Goal: Task Accomplishment & Management: Manage account settings

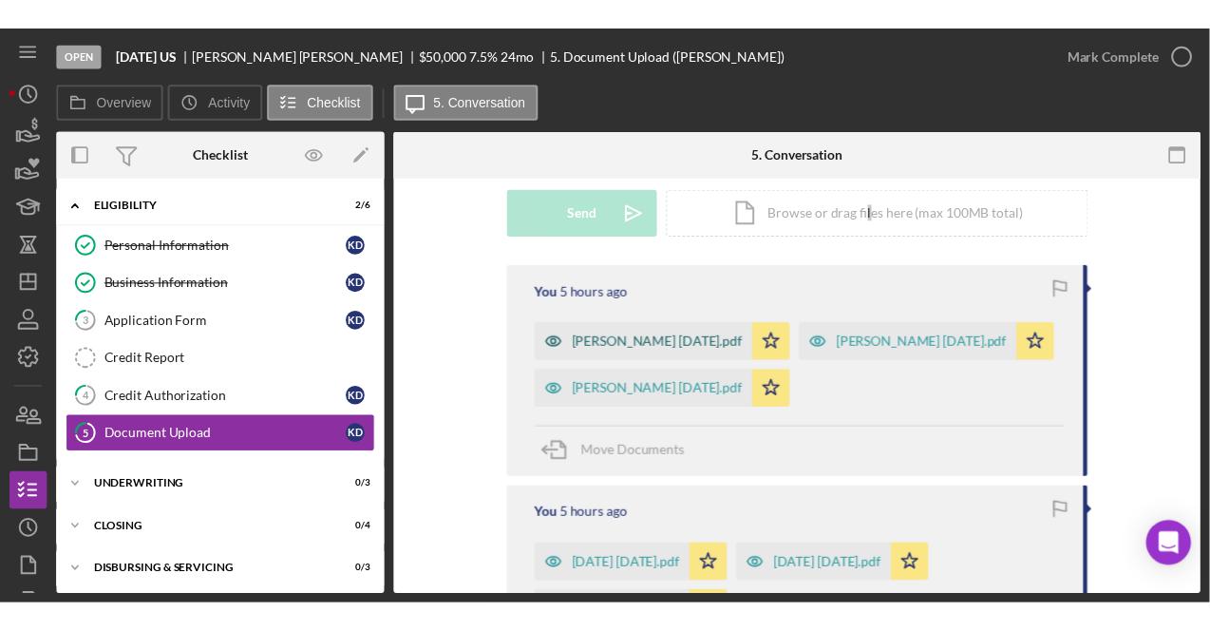
scroll to position [285, 0]
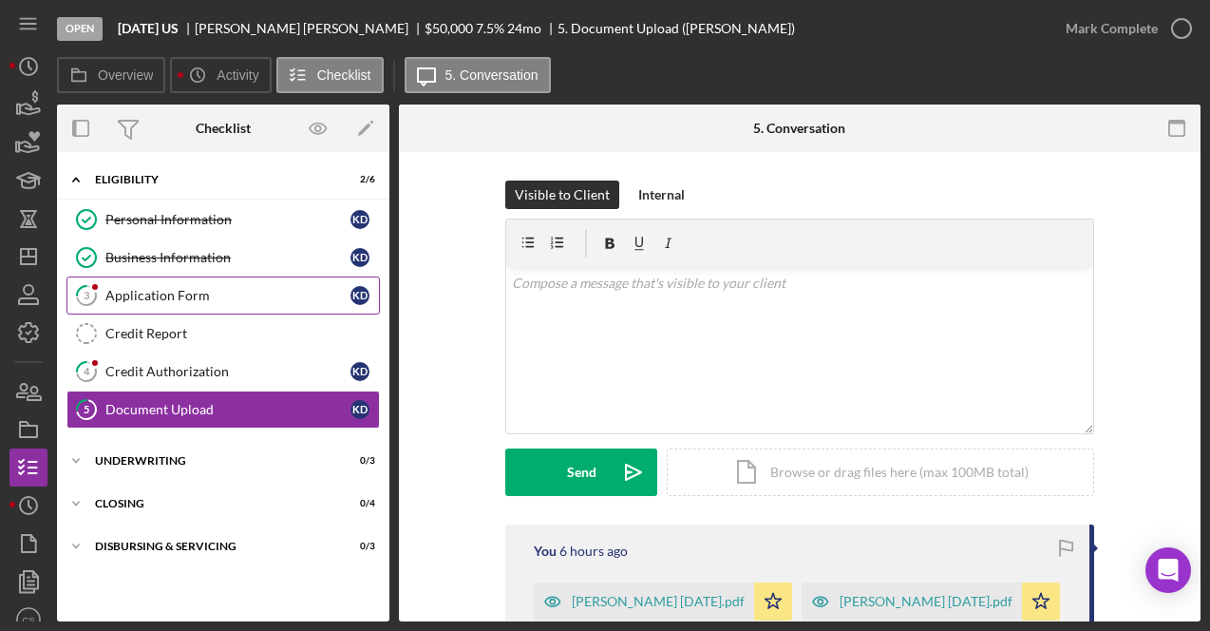
click at [178, 297] on div "Application Form" at bounding box center [227, 295] width 245 height 15
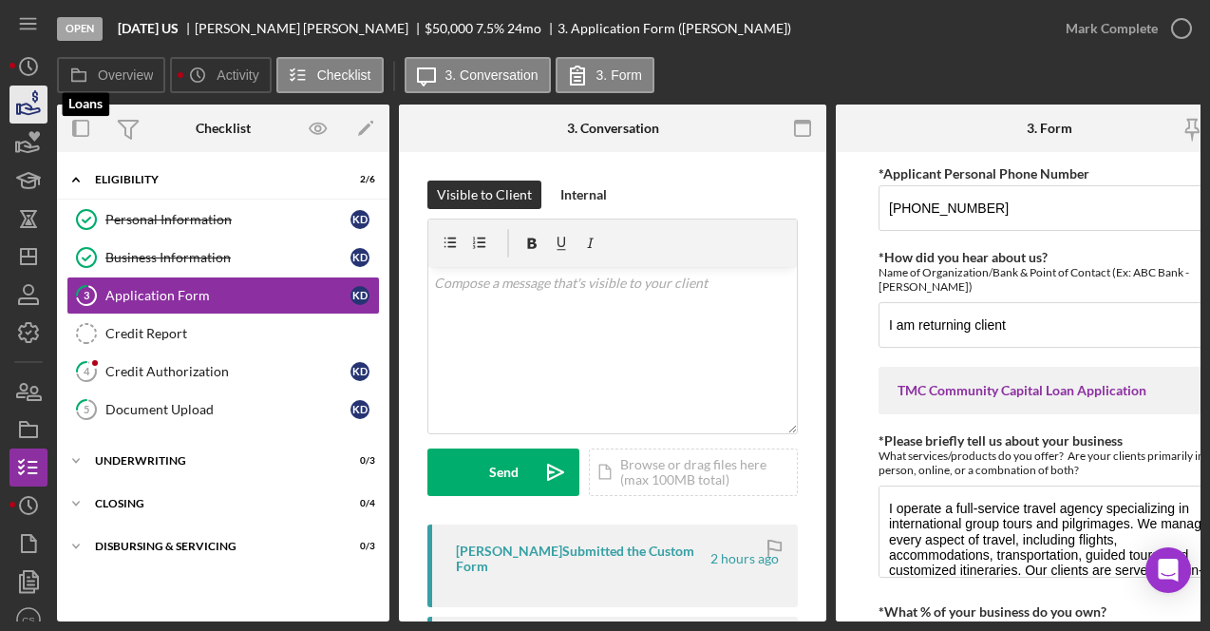
click at [26, 92] on icon "button" at bounding box center [29, 105] width 48 height 48
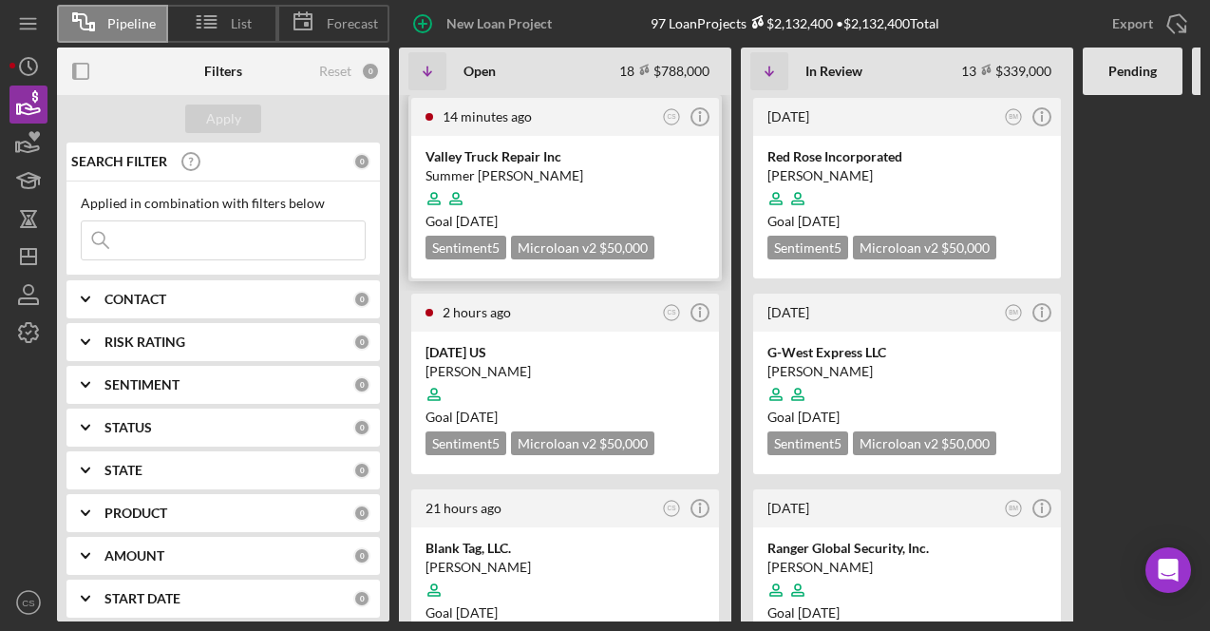
click at [488, 183] on div at bounding box center [565, 199] width 279 height 36
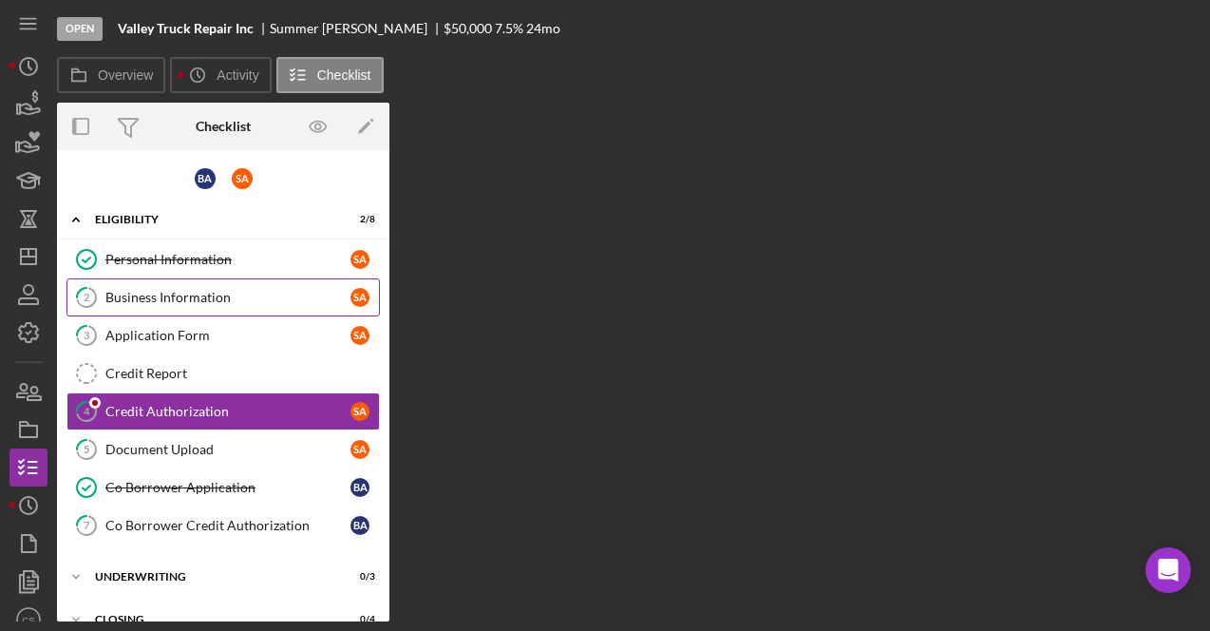
scroll to position [22, 0]
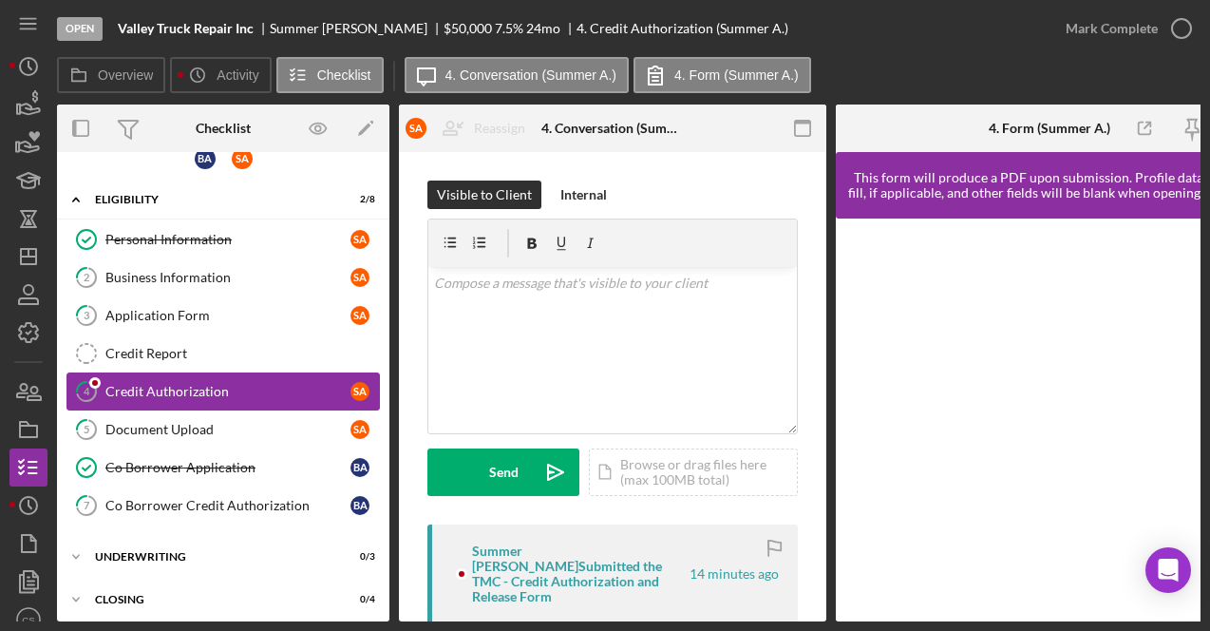
click at [158, 378] on link "4 Credit Authorization S A" at bounding box center [224, 391] width 314 height 38
click at [578, 573] on div "Summer Arnold Submitted the TMC - Credit Authorization and Release Form" at bounding box center [579, 573] width 215 height 61
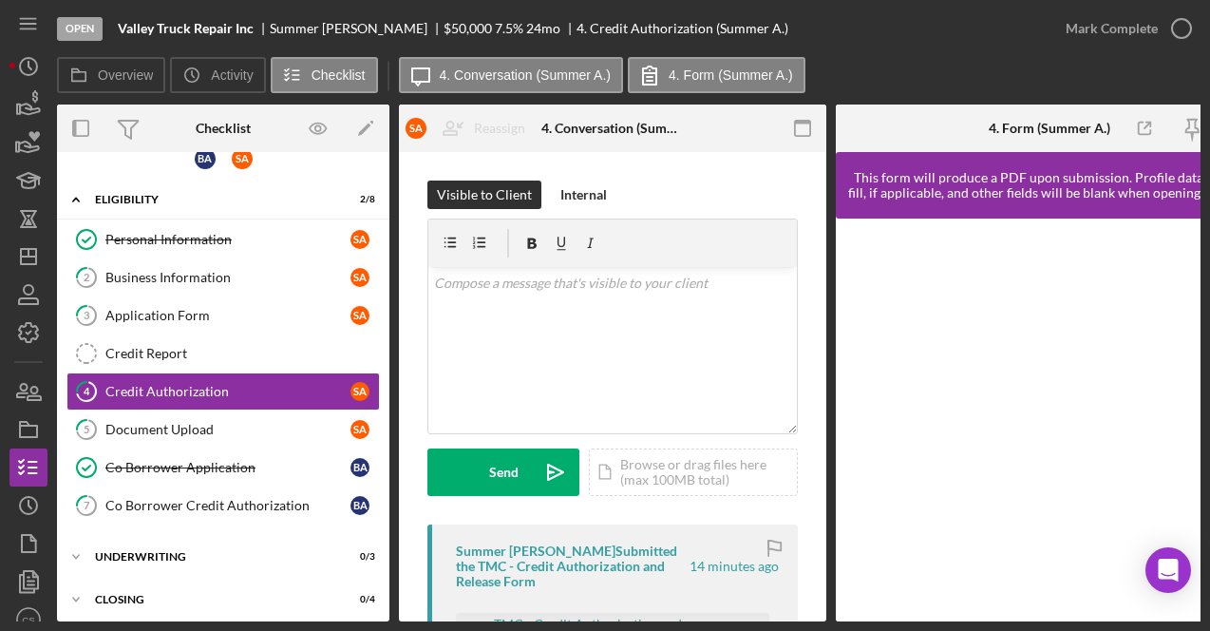
scroll to position [0, 63]
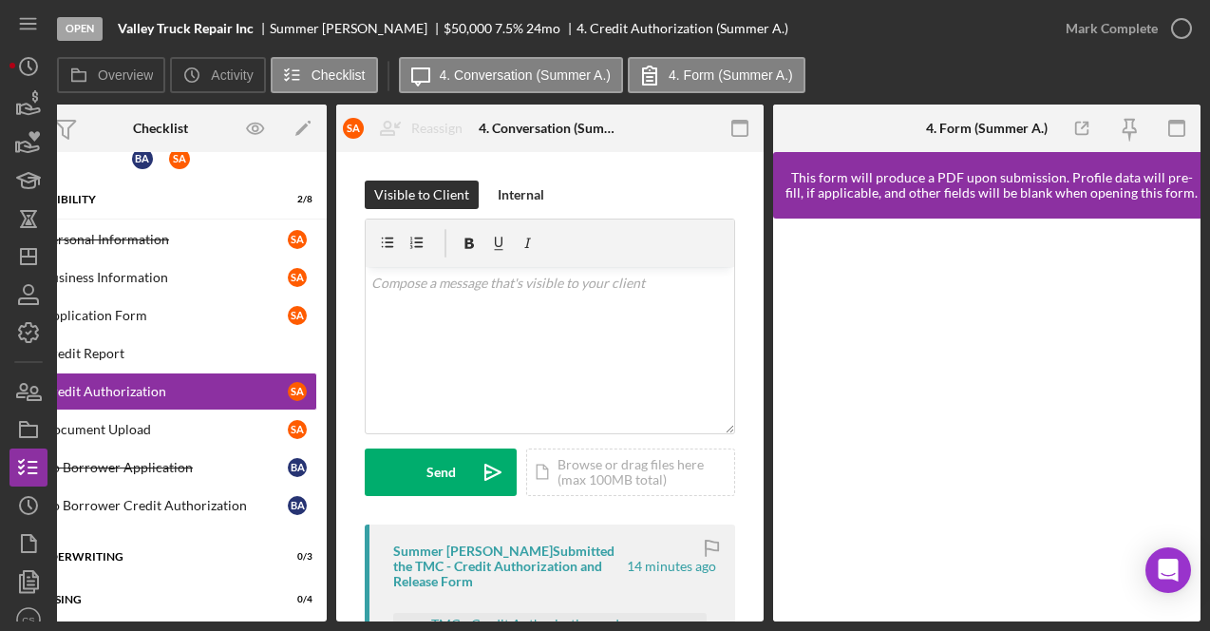
click at [505, 565] on div "Summer Arnold Submitted the TMC - Credit Authorization and Release Form" at bounding box center [508, 566] width 231 height 46
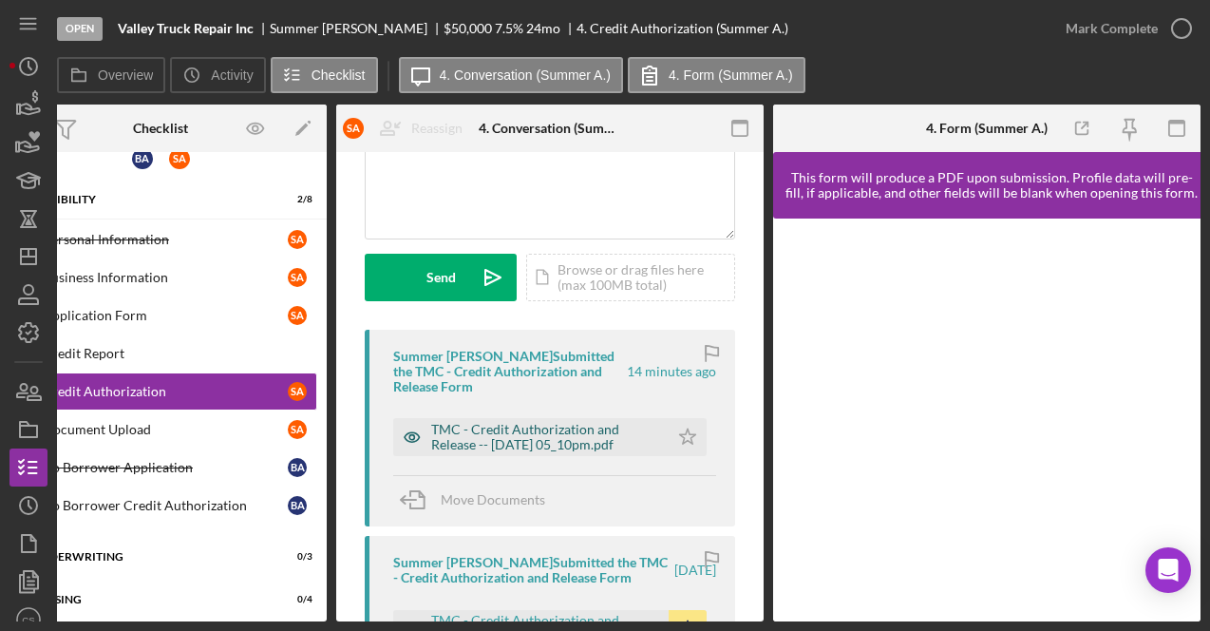
click at [558, 420] on div "TMC - Credit Authorization and Release -- 2025-10-08 05_10pm.pdf" at bounding box center [531, 437] width 276 height 38
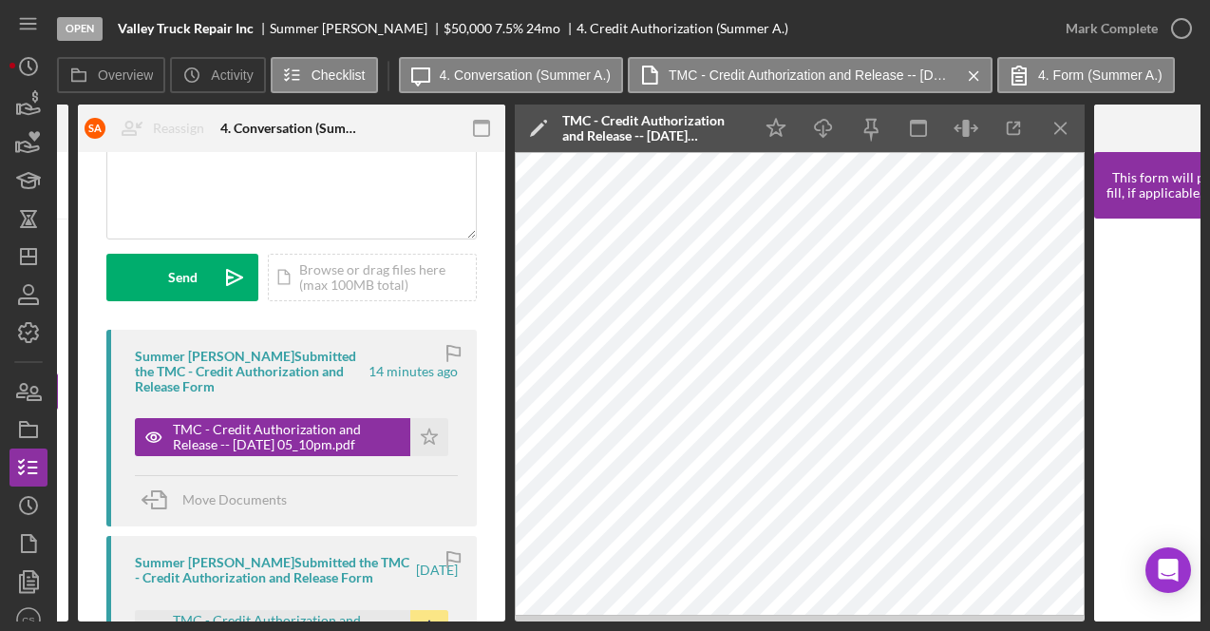
scroll to position [0, 327]
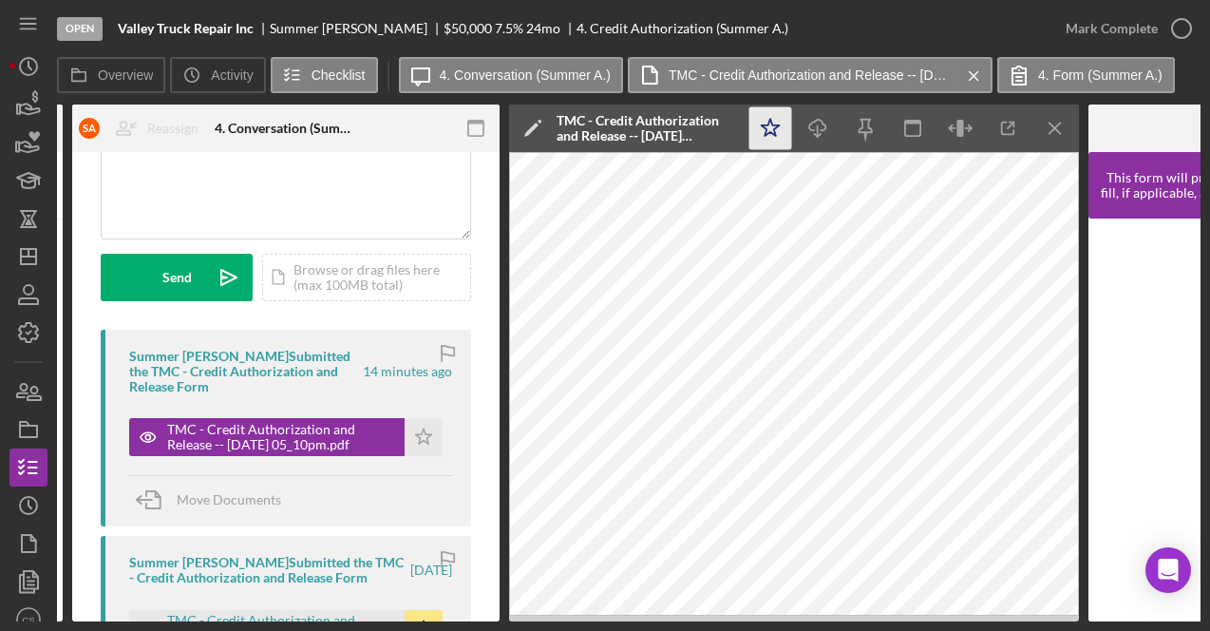
click at [771, 132] on polygon "button" at bounding box center [771, 127] width 18 height 17
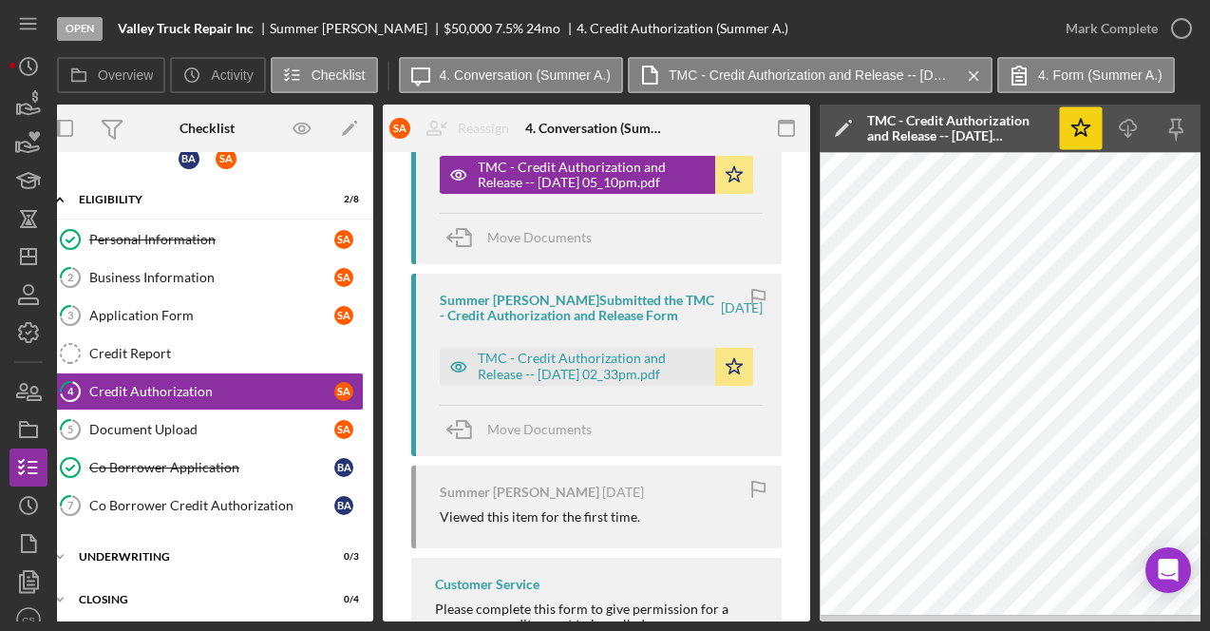
scroll to position [470, 0]
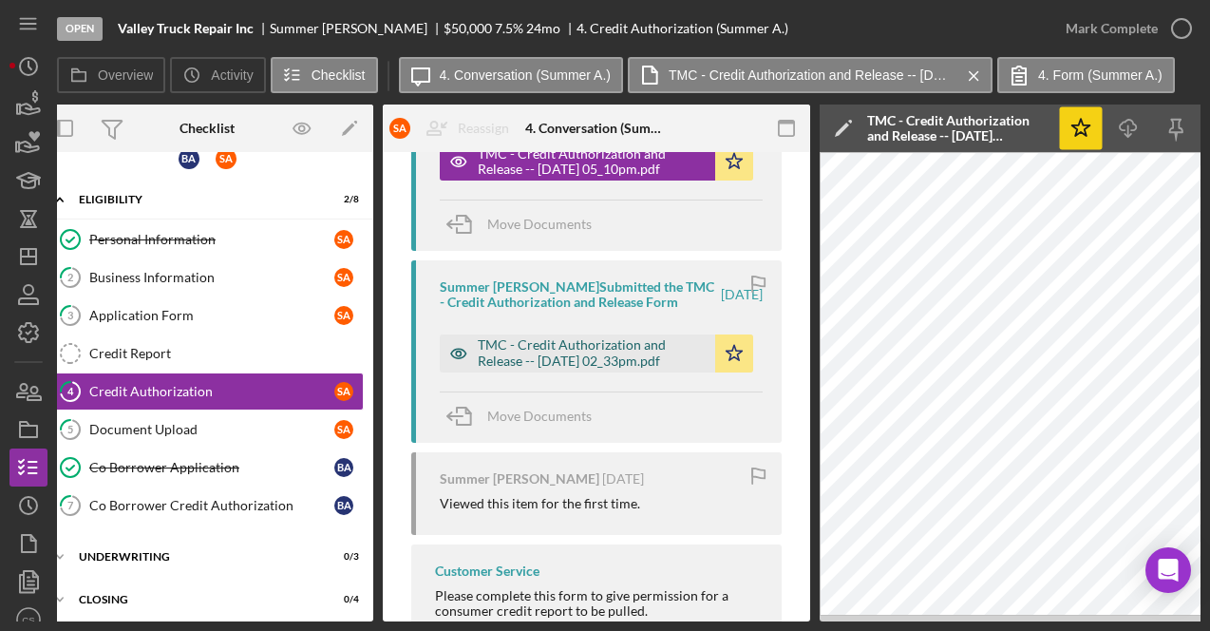
click at [641, 353] on div "TMC - Credit Authorization and Release -- 2025-09-26 02_33pm.pdf" at bounding box center [592, 352] width 228 height 30
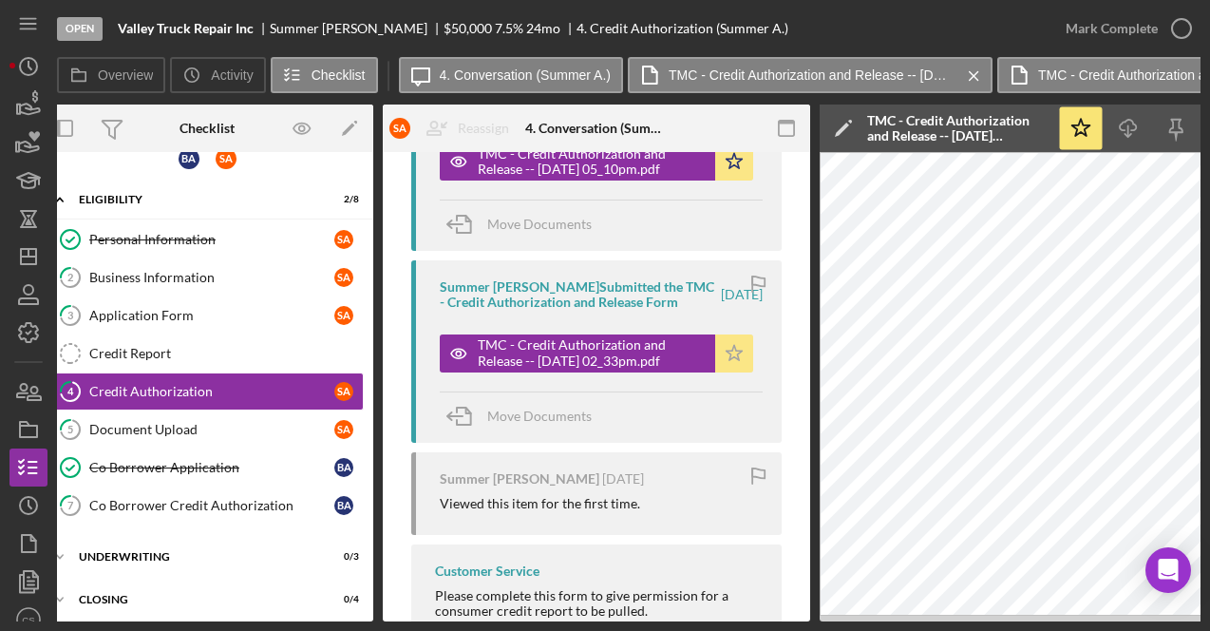
click at [727, 355] on polygon "button" at bounding box center [735, 352] width 16 height 15
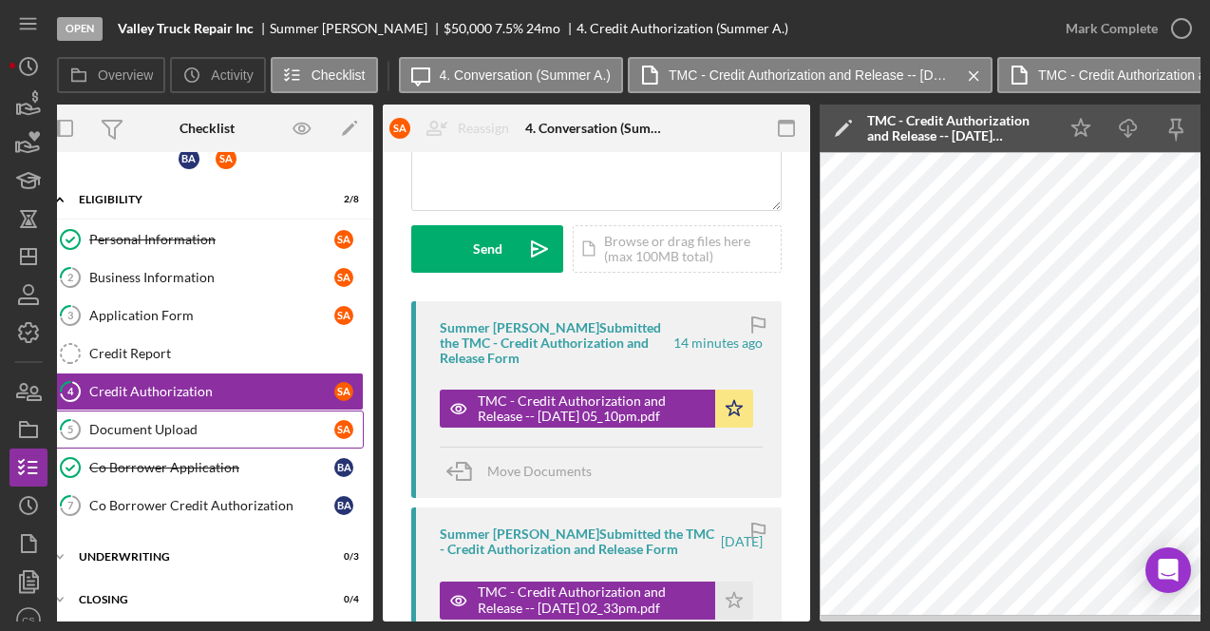
scroll to position [0, 0]
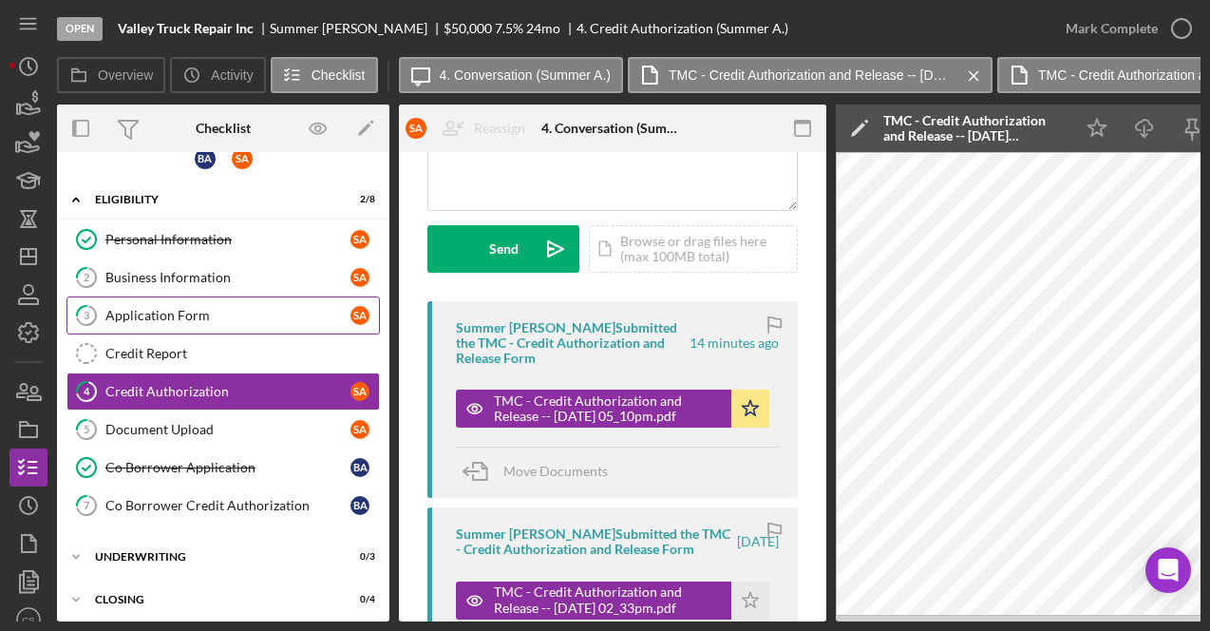
click at [235, 312] on div "Application Form" at bounding box center [227, 315] width 245 height 15
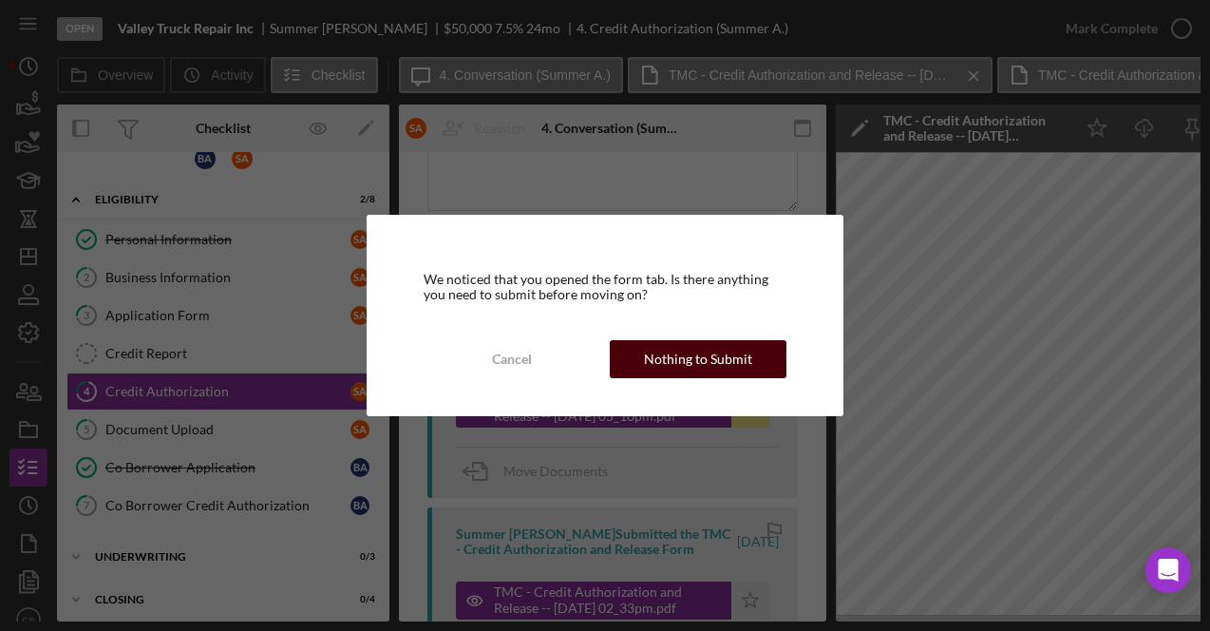
click at [772, 358] on button "Nothing to Submit" at bounding box center [698, 359] width 177 height 38
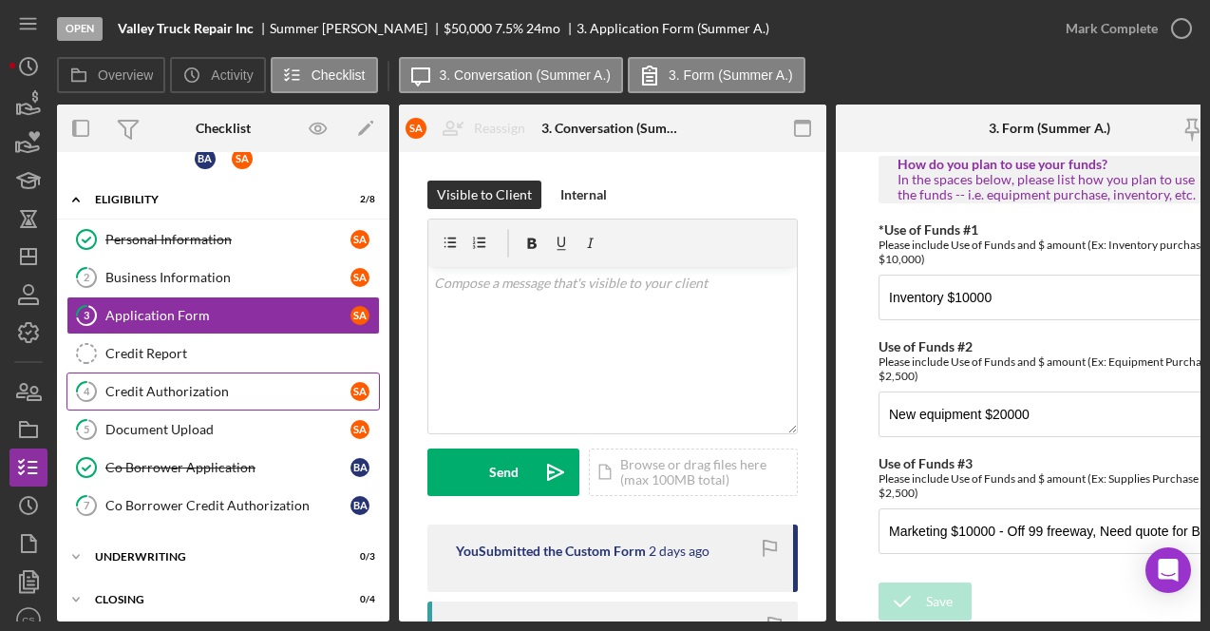
click at [239, 384] on div "Credit Authorization" at bounding box center [227, 391] width 245 height 15
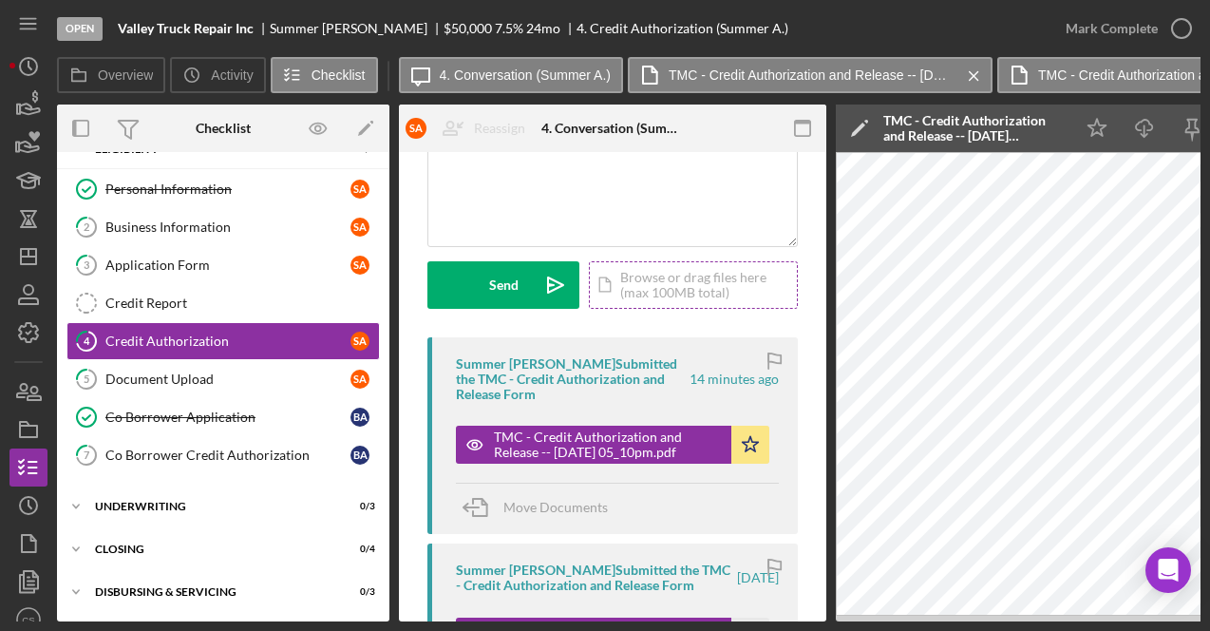
scroll to position [188, 0]
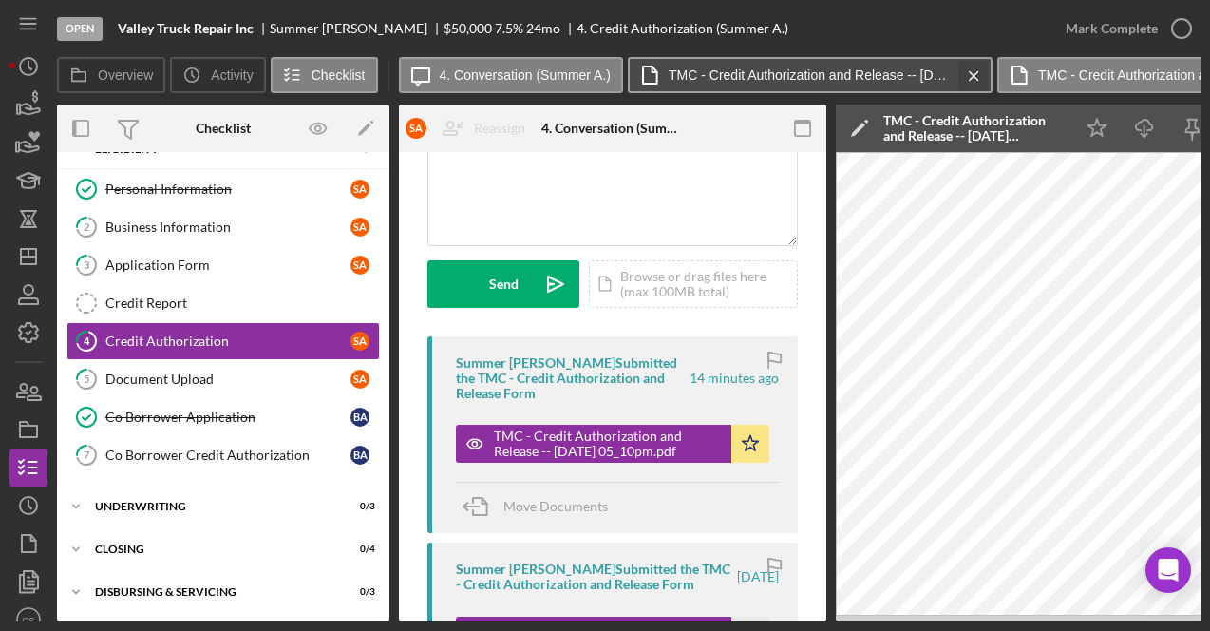
click at [977, 71] on icon "Icon/Menu Close" at bounding box center [974, 76] width 33 height 48
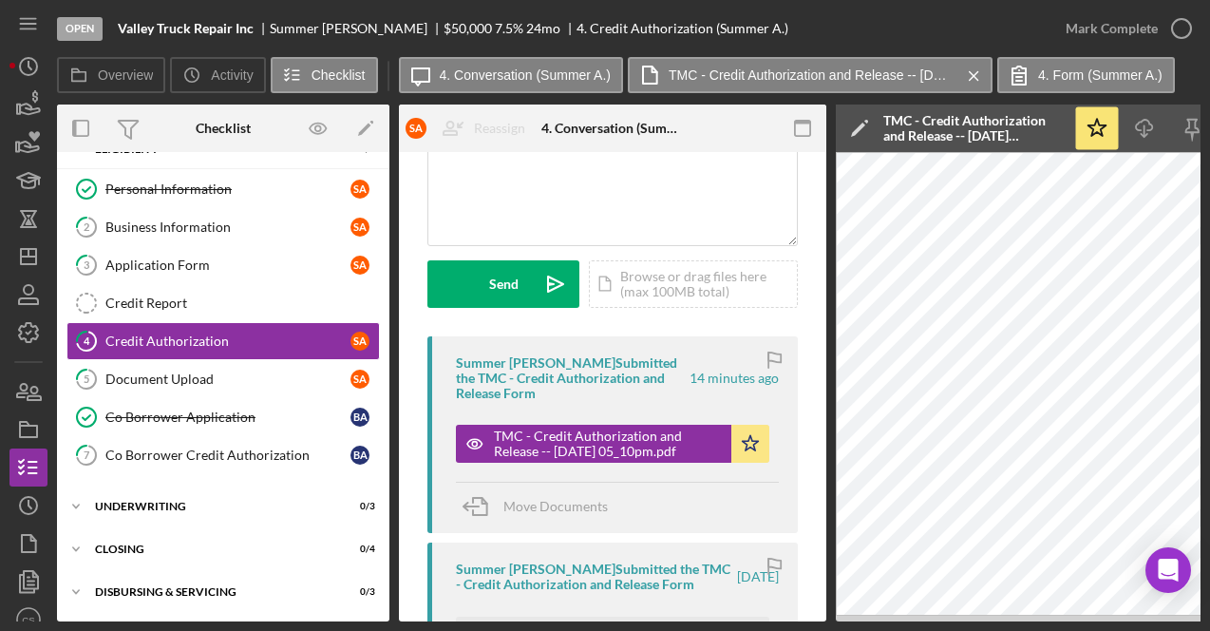
click at [977, 71] on icon "Icon/Menu Close" at bounding box center [974, 76] width 33 height 48
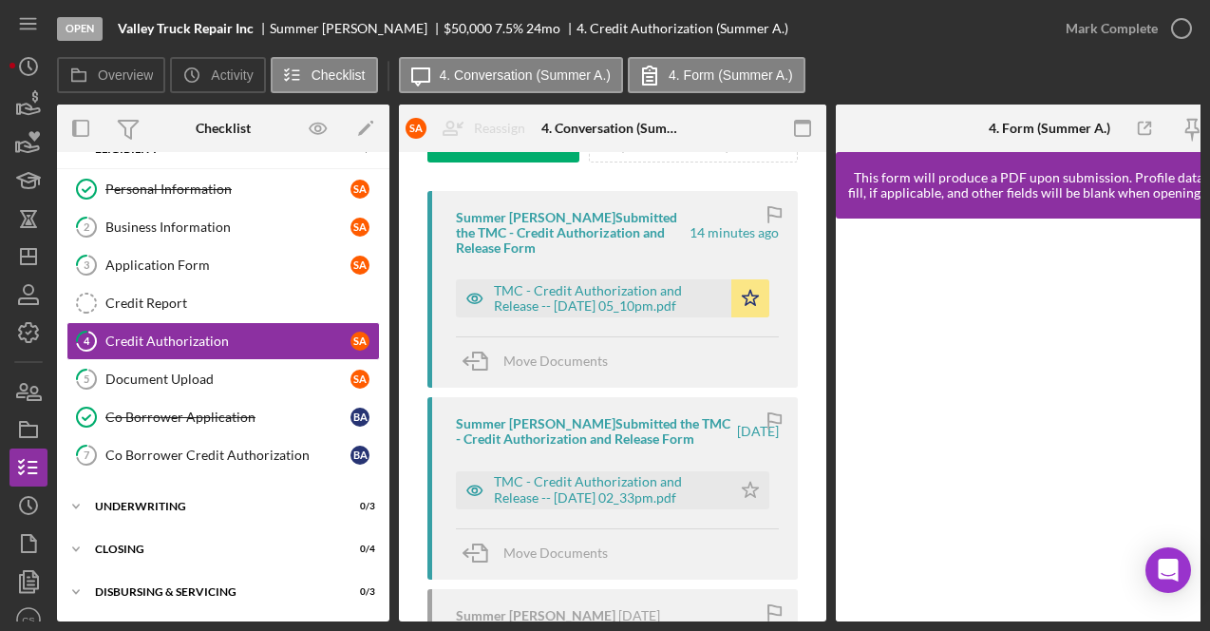
scroll to position [333, 0]
click at [265, 372] on div "Document Upload" at bounding box center [227, 378] width 245 height 15
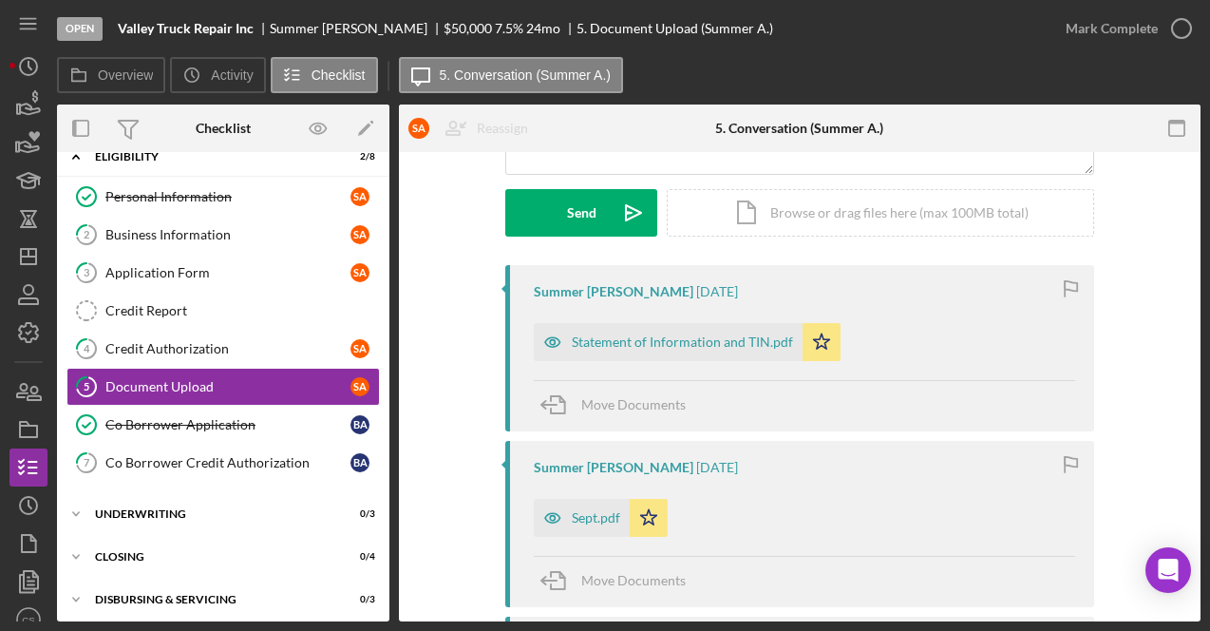
scroll to position [352, 0]
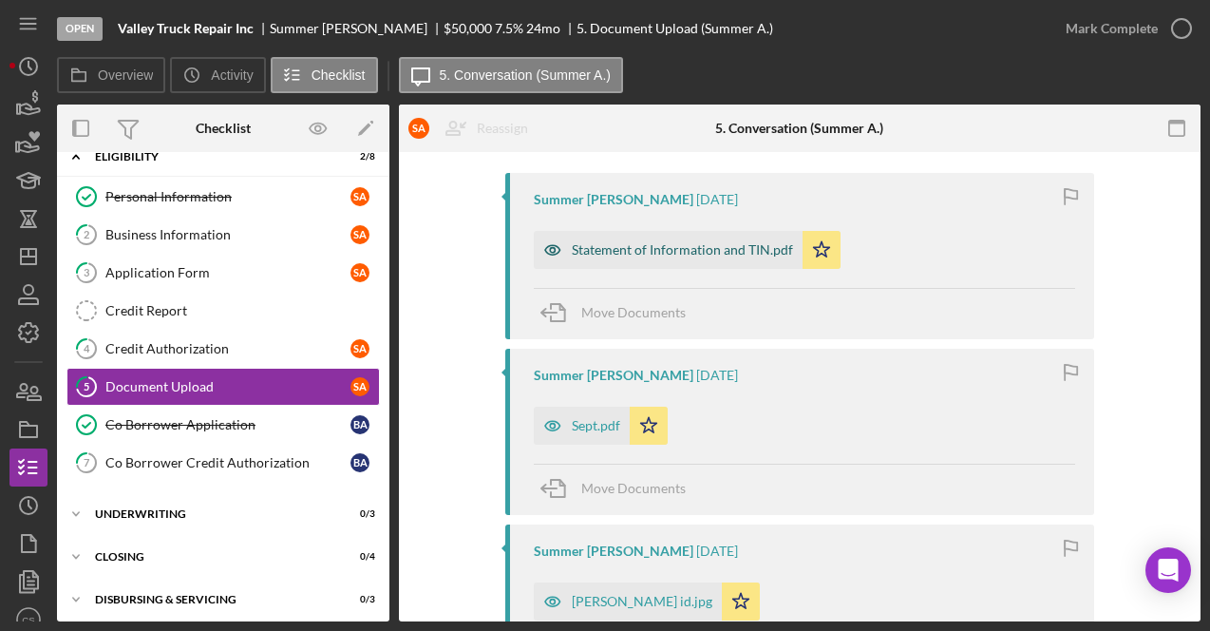
click at [692, 252] on div "Statement of Information and TIN.pdf" at bounding box center [682, 249] width 221 height 15
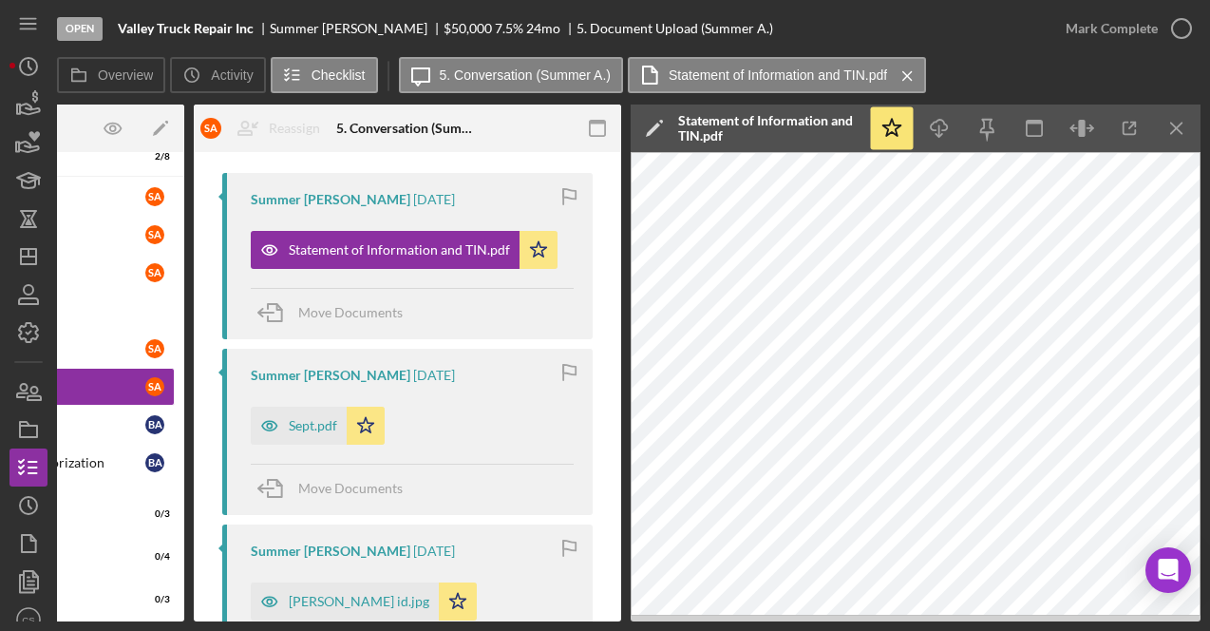
scroll to position [0, 205]
click at [662, 124] on icon "Icon/Edit" at bounding box center [655, 129] width 48 height 48
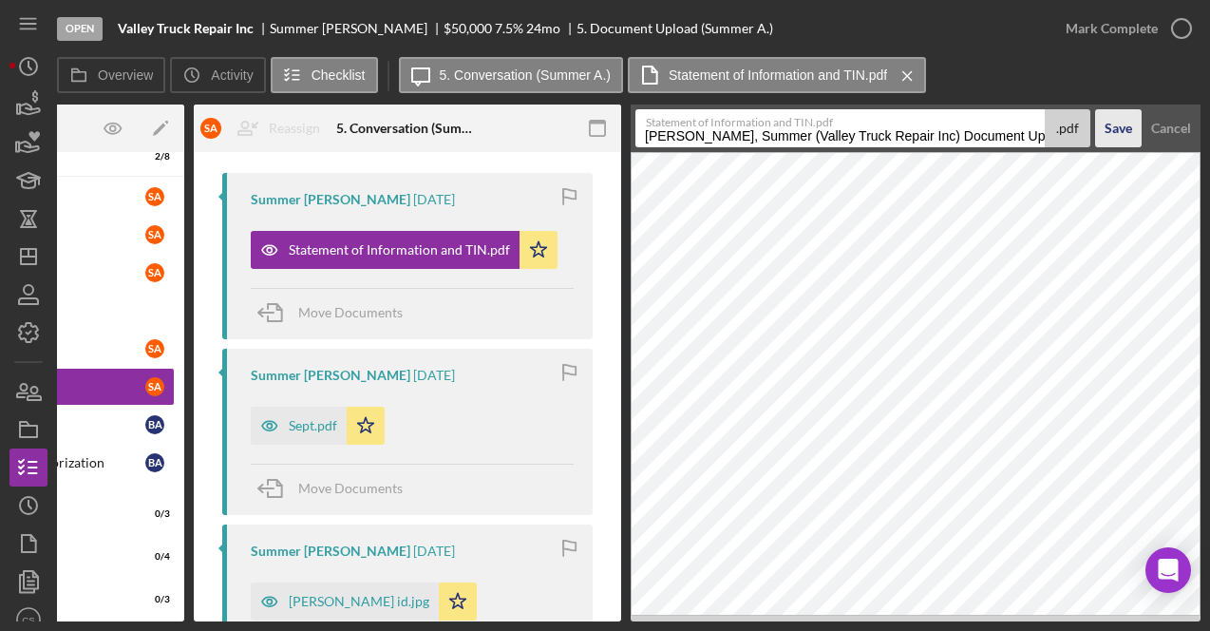
click at [1102, 139] on button "Save" at bounding box center [1118, 128] width 47 height 38
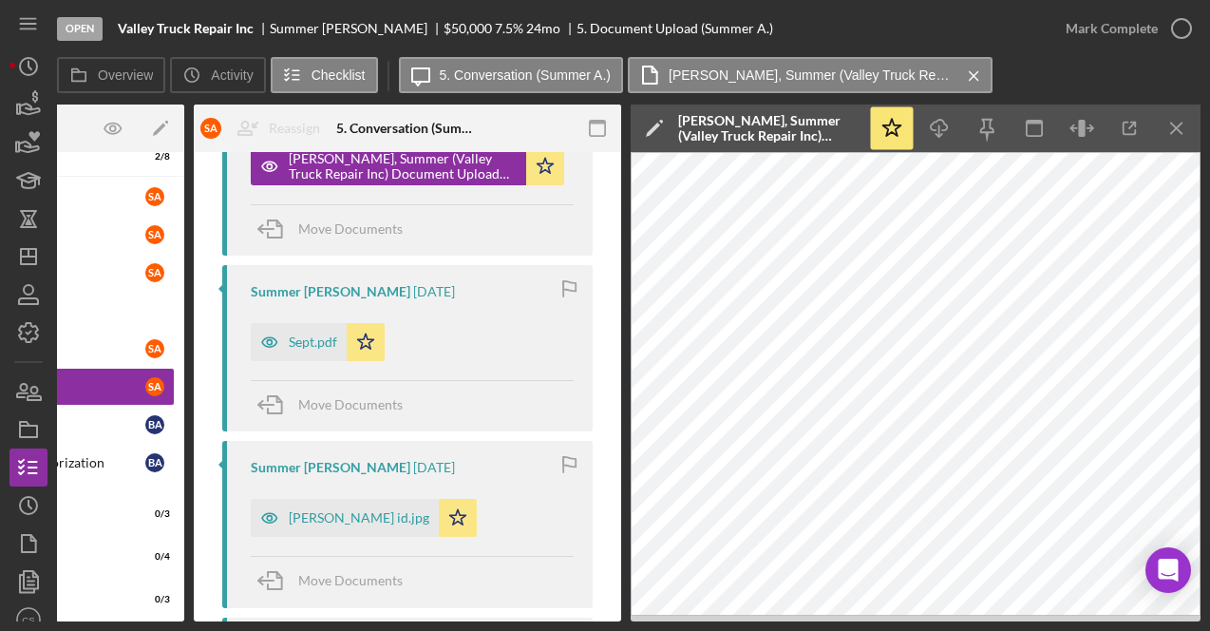
scroll to position [264, 0]
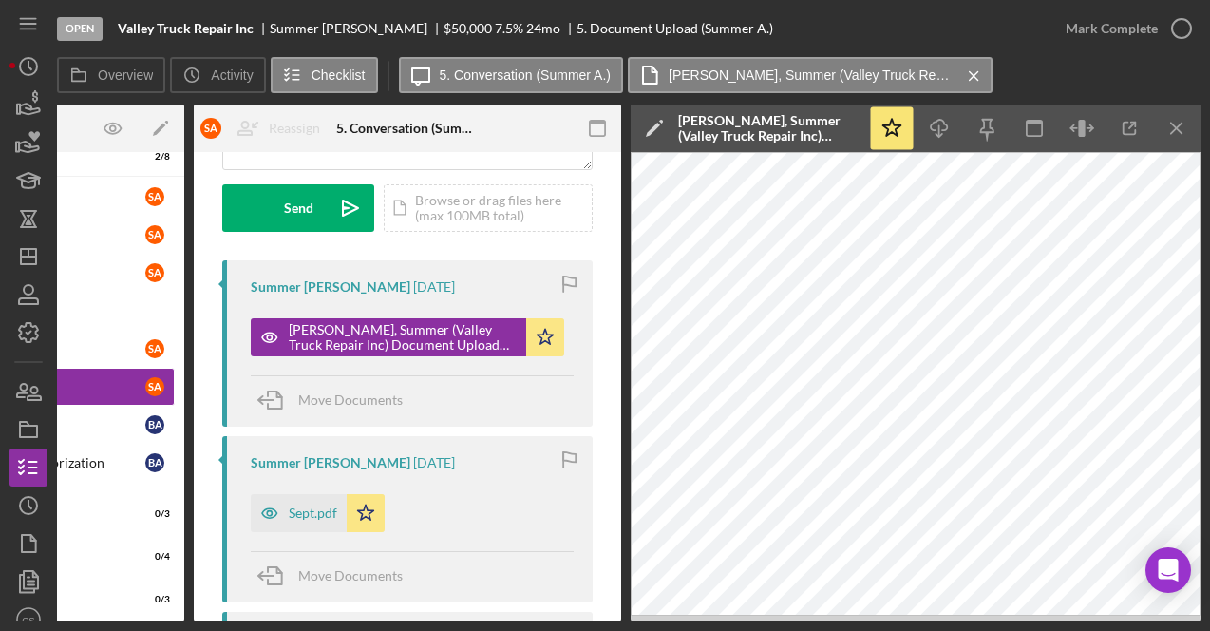
click at [654, 124] on icon "Icon/Edit" at bounding box center [655, 129] width 48 height 48
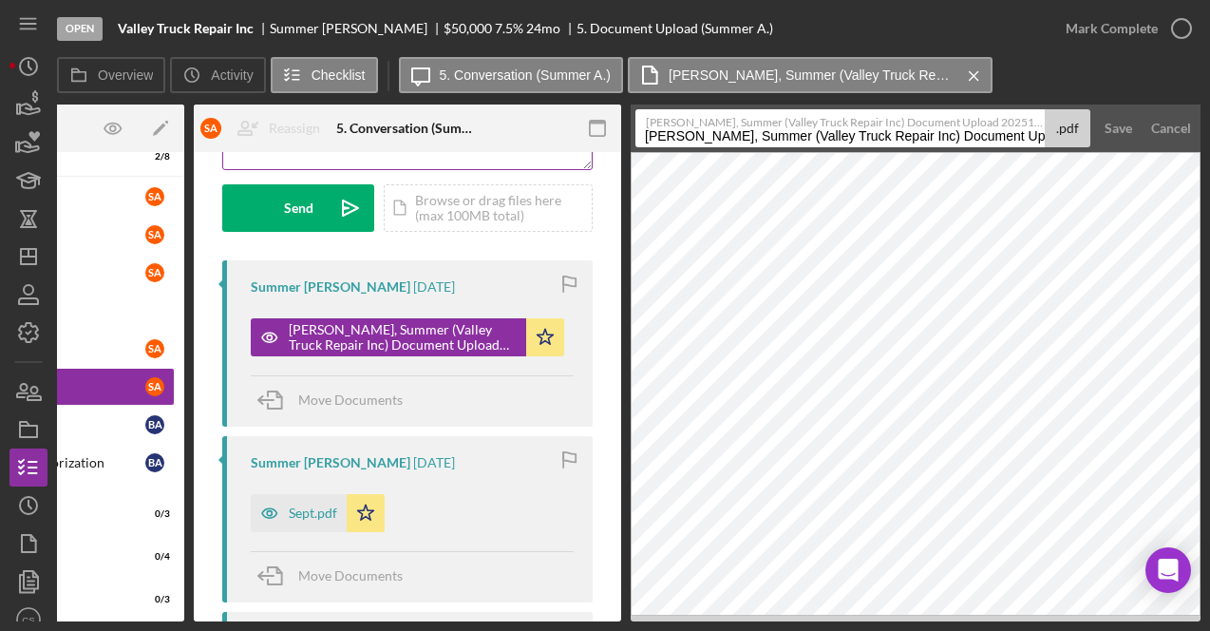
drag, startPoint x: 1002, startPoint y: 136, endPoint x: 570, endPoint y: 159, distance: 432.9
click at [570, 159] on div "Overview Internal Workflow Stage Open Icon/Dropdown Arrow Archive (can unarchiv…" at bounding box center [629, 363] width 1144 height 517
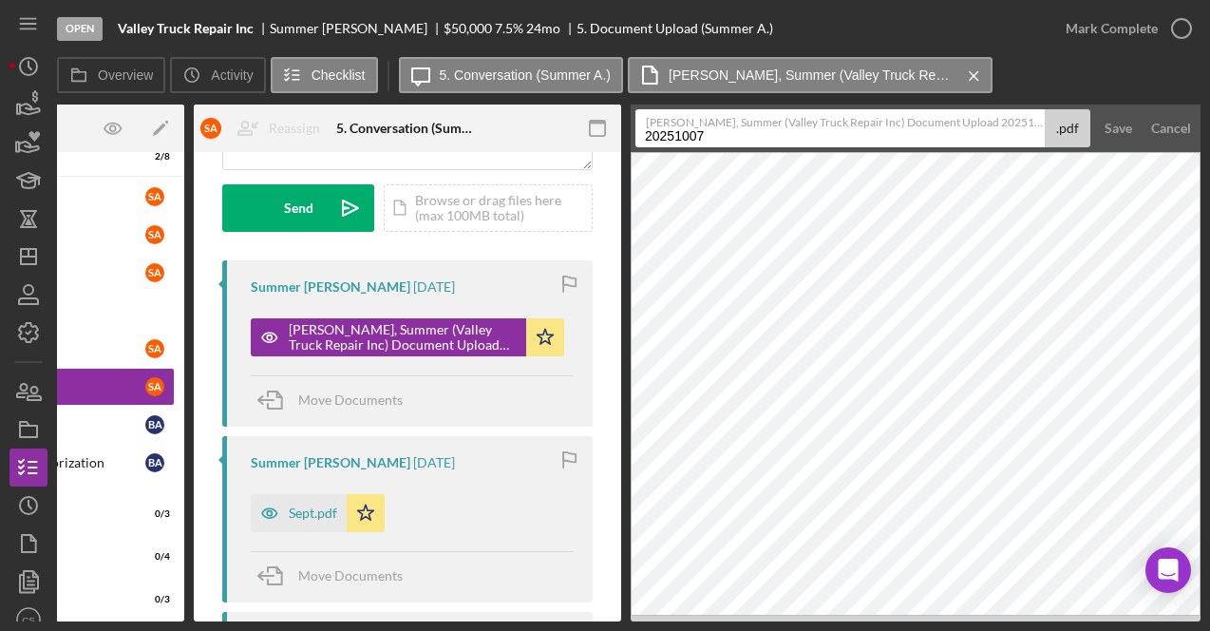
drag, startPoint x: 722, startPoint y: 140, endPoint x: 491, endPoint y: 128, distance: 231.1
click at [491, 128] on div "Overview Internal Workflow Stage Open Icon/Dropdown Arrow Archive (can unarchiv…" at bounding box center [629, 363] width 1144 height 517
type input "s"
type input "SOS 2024"
click at [1095, 109] on button "Save" at bounding box center [1118, 128] width 47 height 38
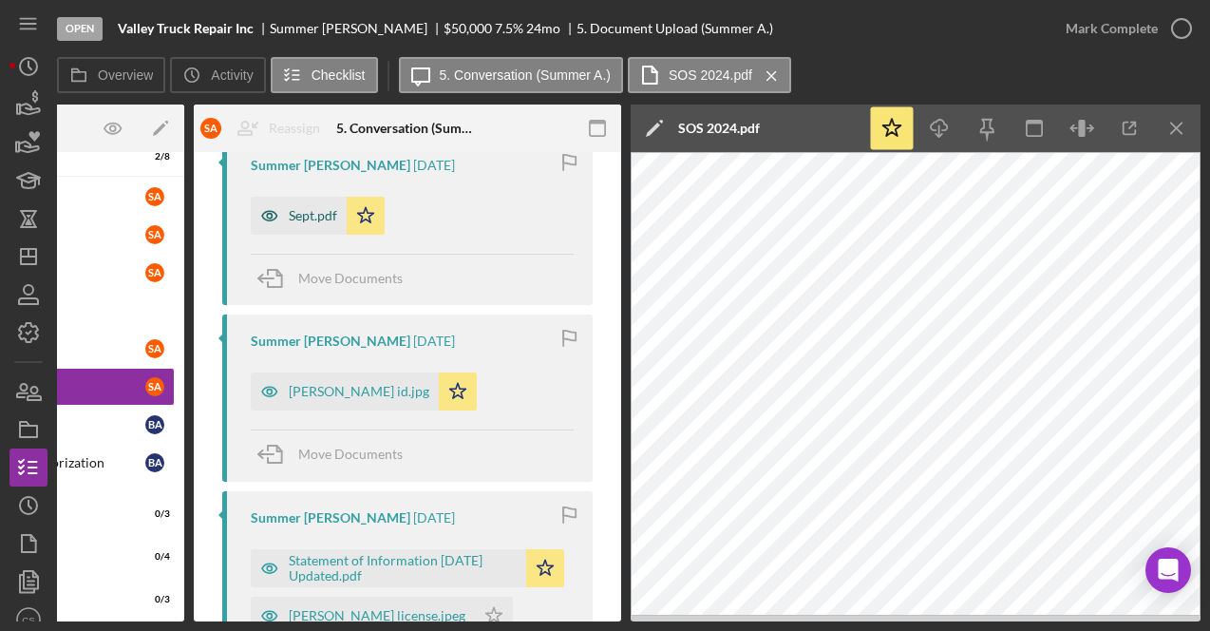
scroll to position [562, 0]
click at [314, 383] on div "bret id.jpg" at bounding box center [359, 390] width 141 height 15
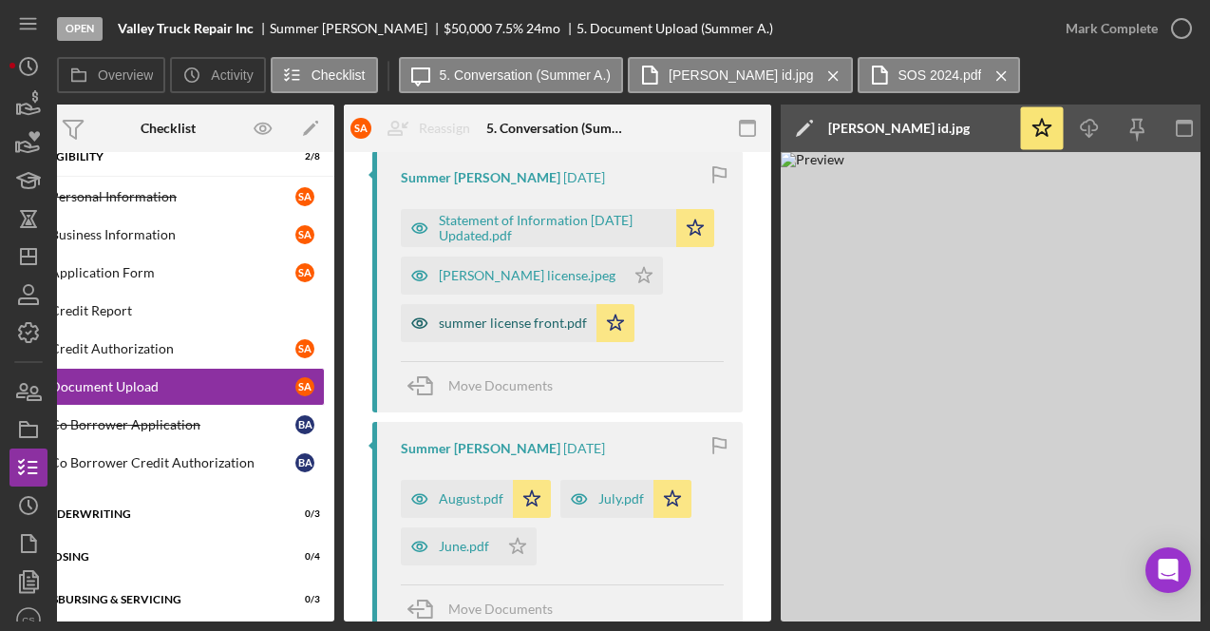
scroll to position [903, 0]
click at [507, 317] on div "summer license front.pdf" at bounding box center [513, 321] width 148 height 15
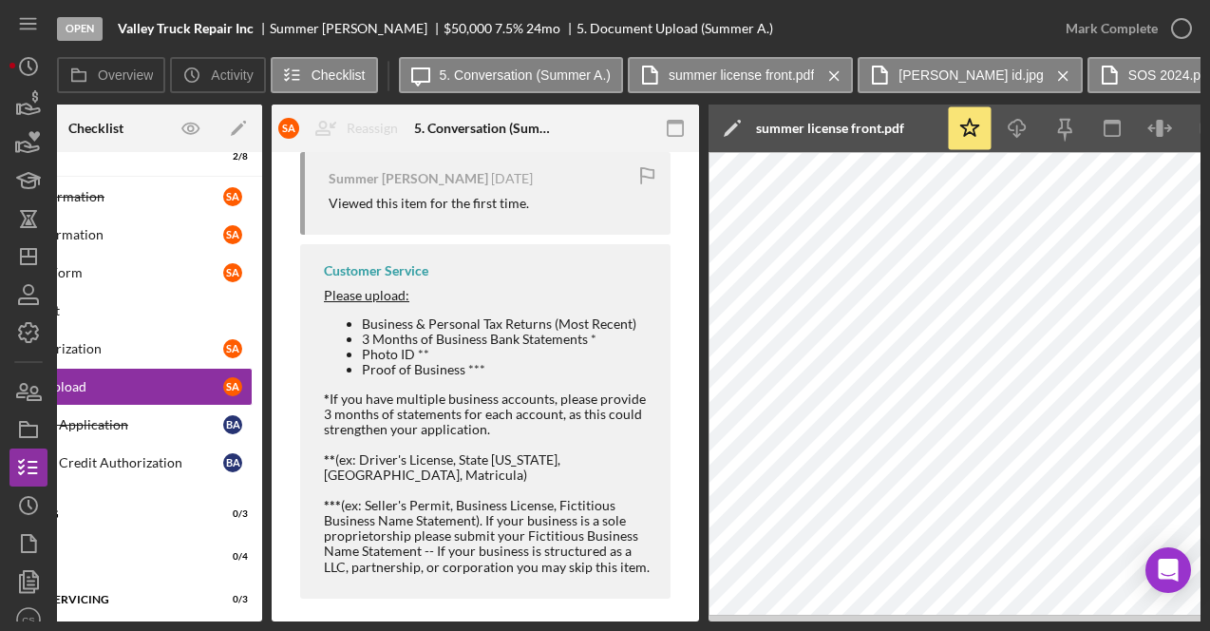
scroll to position [0, 0]
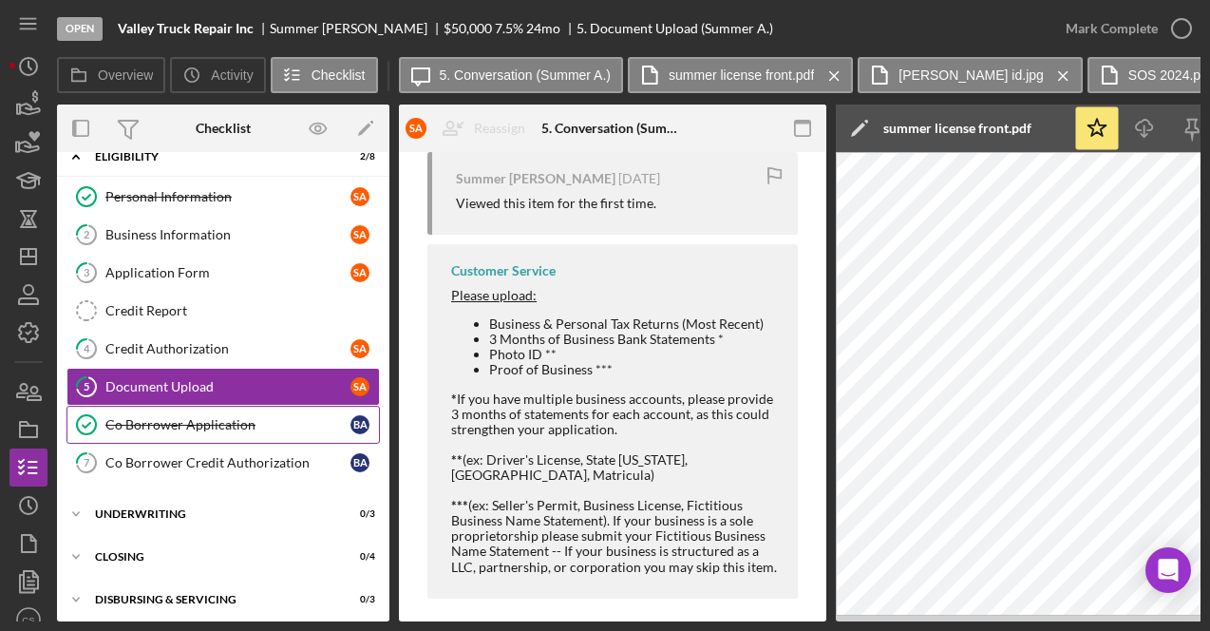
click at [268, 417] on div "Co Borrower Application" at bounding box center [227, 424] width 245 height 15
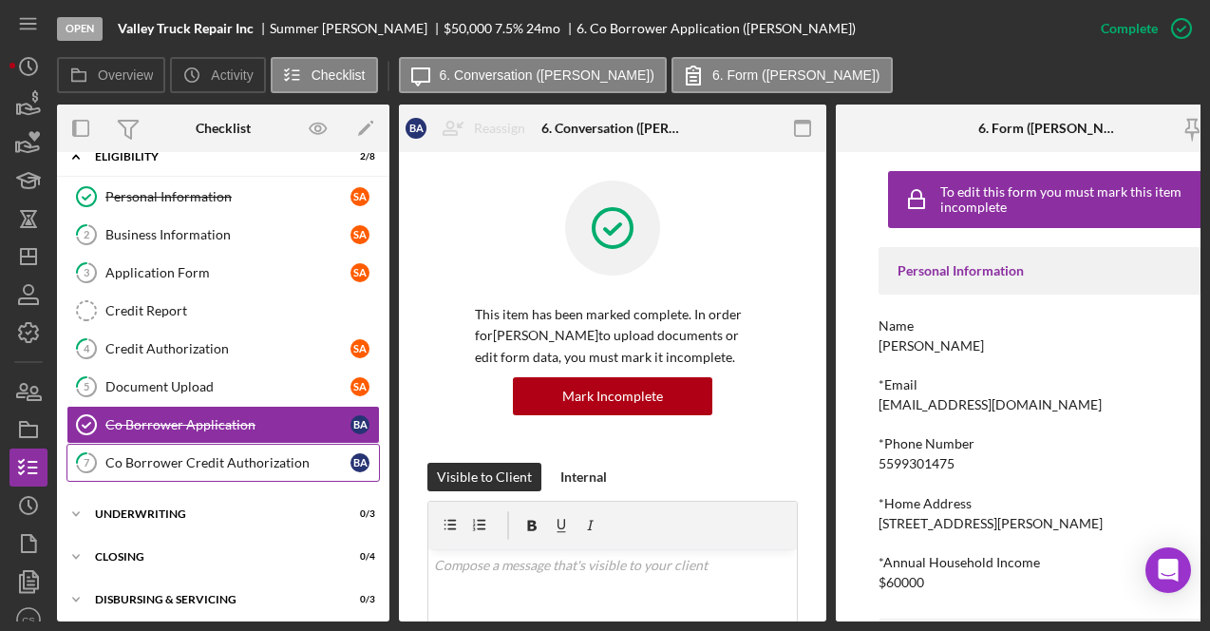
click at [264, 464] on div "Co Borrower Credit Authorization" at bounding box center [227, 462] width 245 height 15
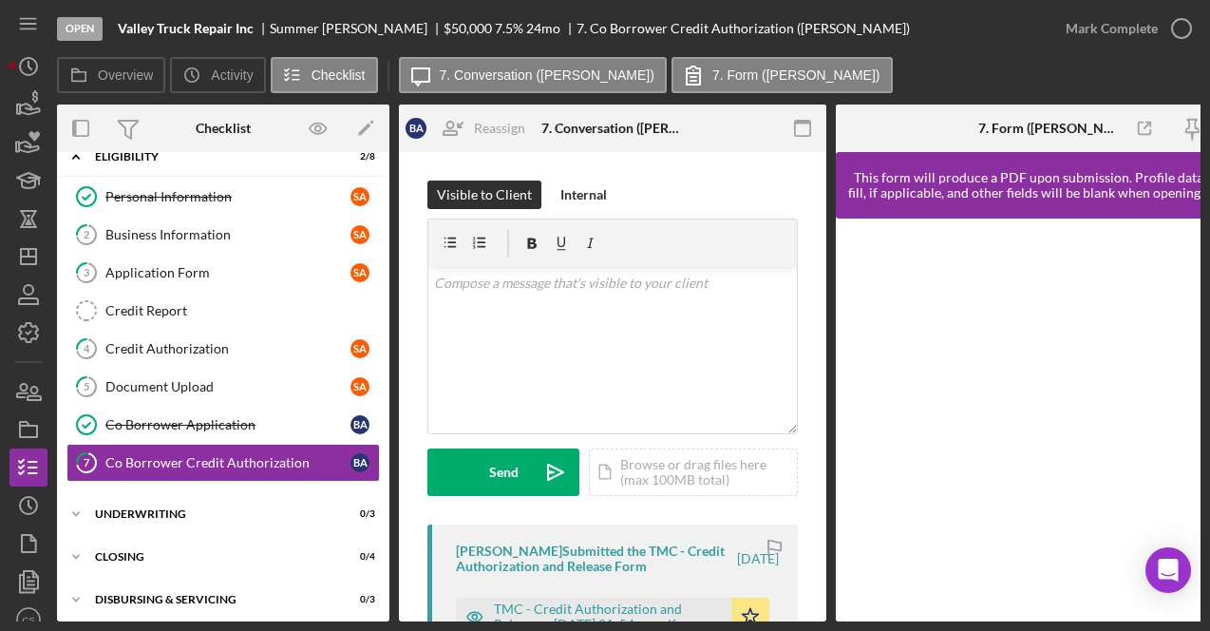
drag, startPoint x: 952, startPoint y: 72, endPoint x: 952, endPoint y: 88, distance: 16.2
click at [952, 71] on div "Overview Icon/History Activity Checklist Icon/Message 7. Conversation (Bret A.)…" at bounding box center [629, 76] width 1144 height 38
